Goal: Find specific page/section: Find specific page/section

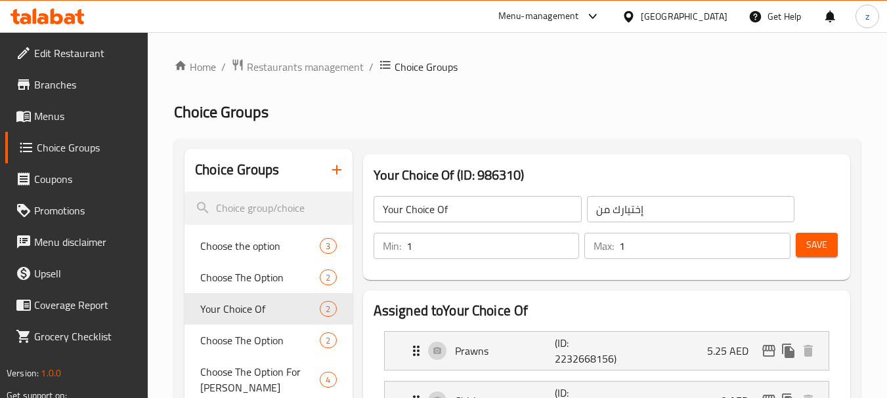
scroll to position [449, 0]
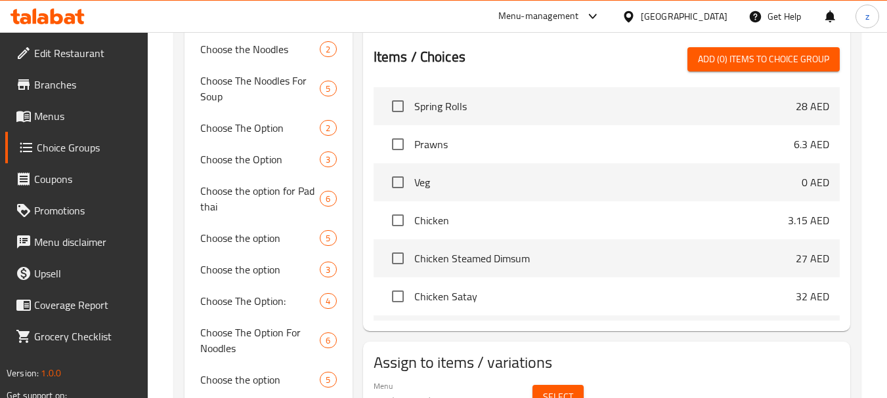
click at [673, 11] on div "[GEOGRAPHIC_DATA]" at bounding box center [684, 16] width 87 height 14
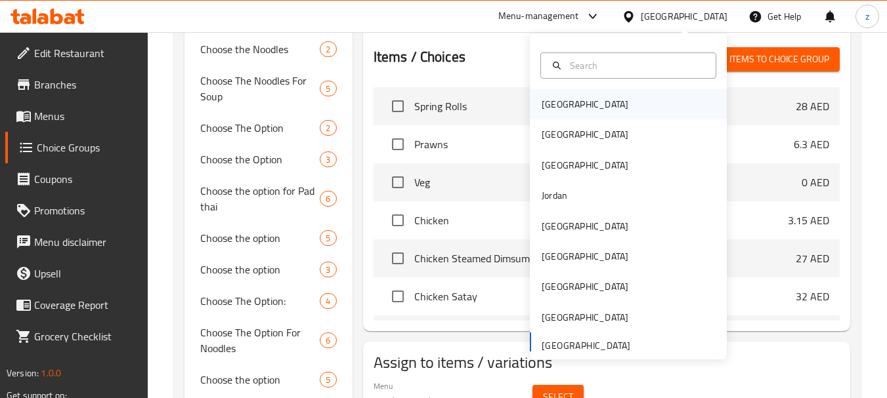
click at [608, 101] on div "[GEOGRAPHIC_DATA]" at bounding box center [628, 104] width 197 height 30
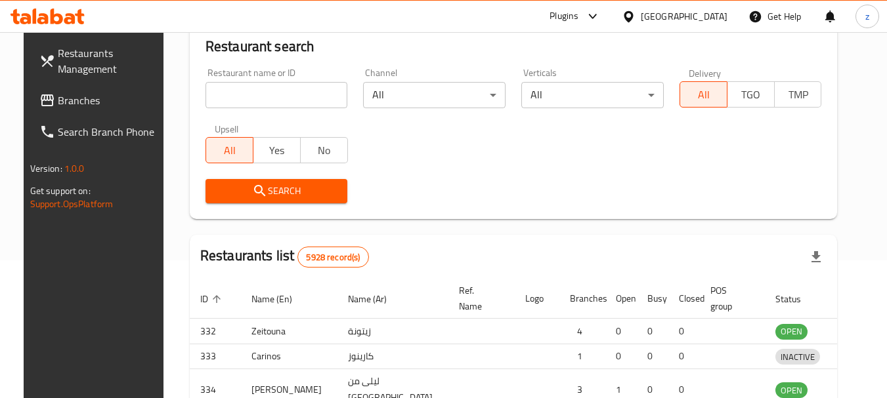
scroll to position [449, 0]
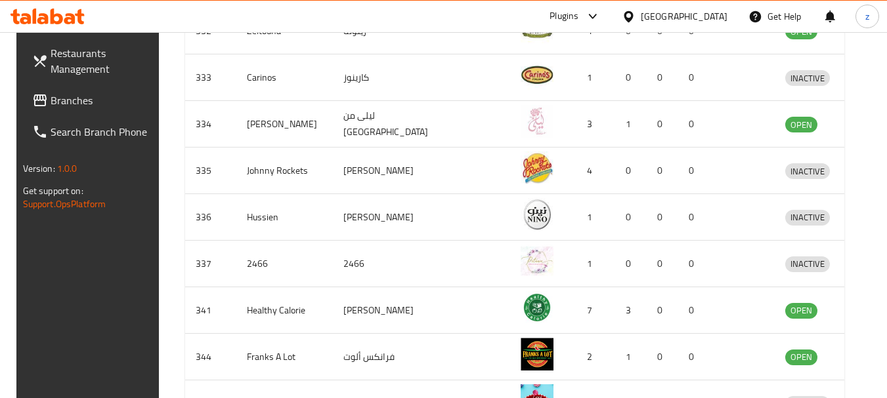
click at [635, 14] on icon at bounding box center [629, 17] width 14 height 14
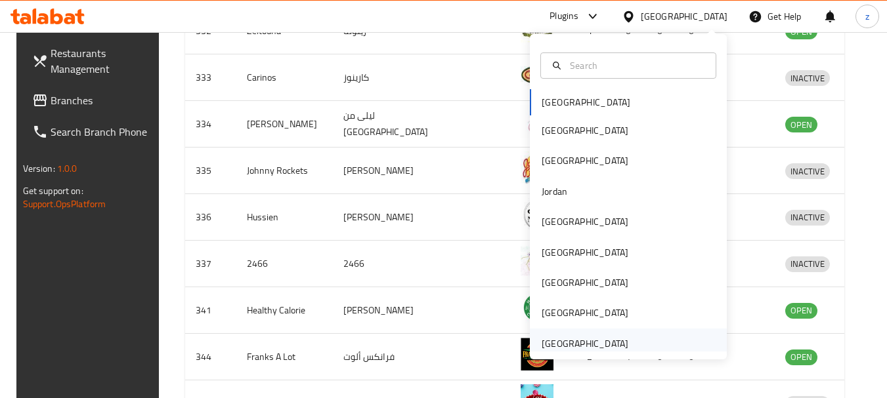
click at [648, 345] on div "[GEOGRAPHIC_DATA]" at bounding box center [628, 344] width 197 height 30
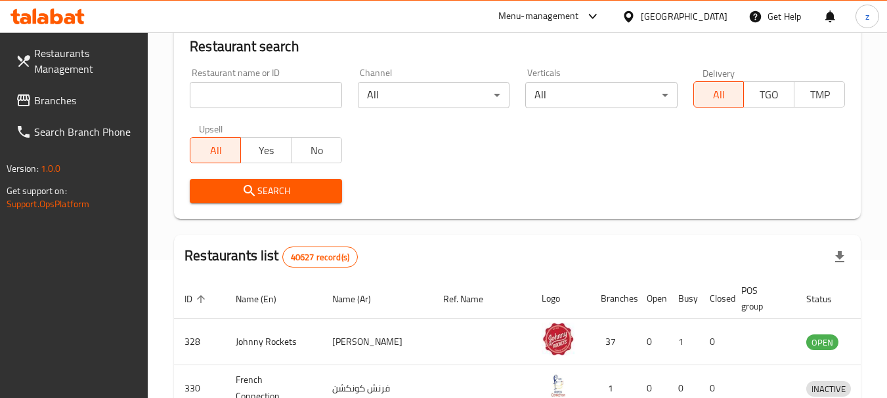
scroll to position [449, 0]
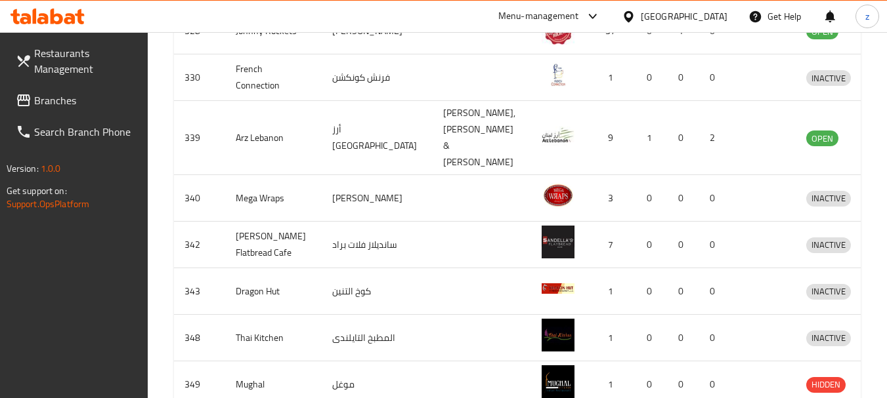
click at [68, 103] on span "Branches" at bounding box center [86, 101] width 104 height 16
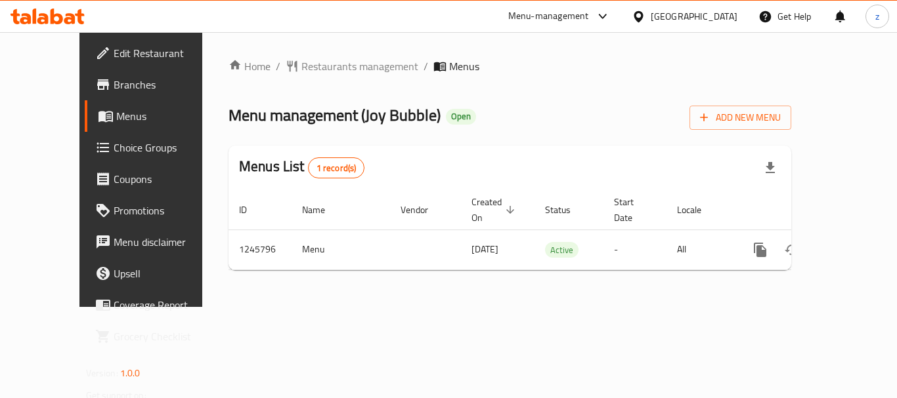
click at [114, 141] on span "Choice Groups" at bounding box center [166, 148] width 105 height 16
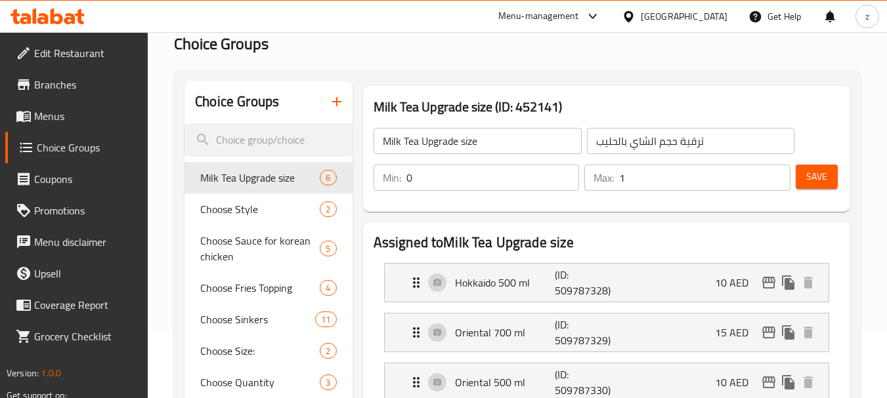
scroll to position [131, 0]
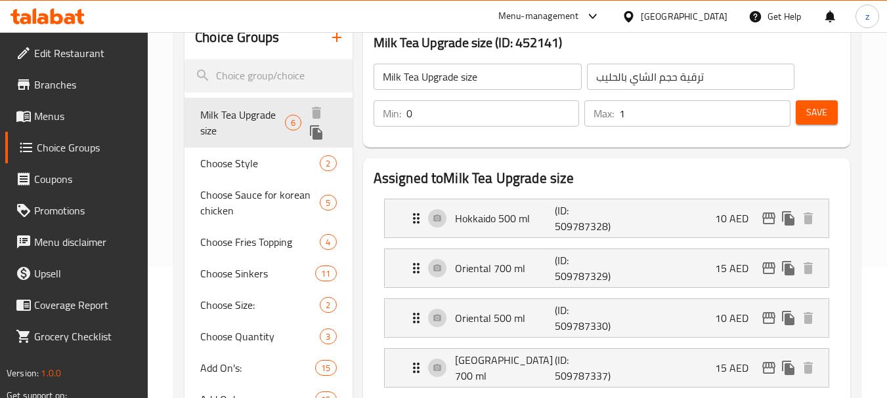
click at [221, 116] on span "Milk Tea Upgrade size" at bounding box center [242, 123] width 85 height 32
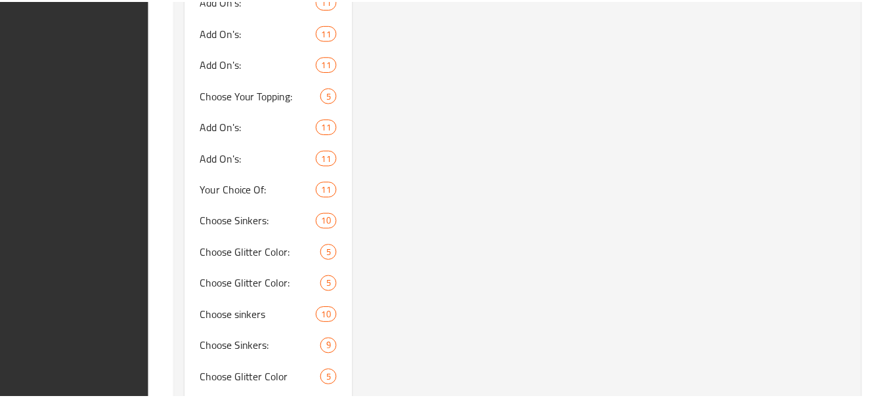
scroll to position [1826, 0]
